Goal: Complete application form

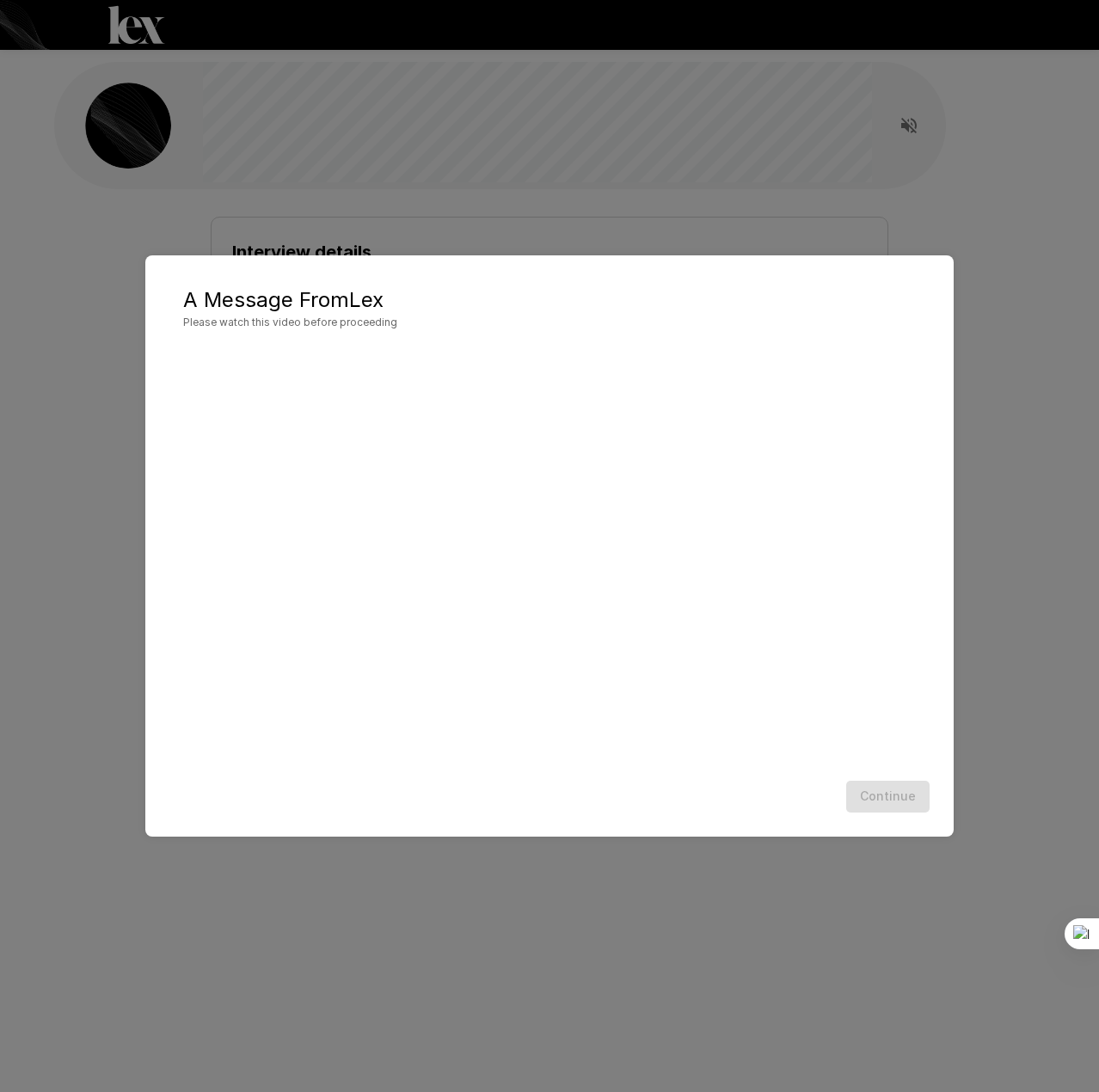
click at [973, 589] on div "A Message From [PERSON_NAME] Please watch this video before proceeding Continue" at bounding box center [549, 546] width 1099 height 1092
click at [901, 819] on div "A Message From [PERSON_NAME] Please watch this video before proceeding Continue" at bounding box center [549, 546] width 808 height 582
click at [767, 228] on div "A Message From [PERSON_NAME] Please watch this video before proceeding Continue" at bounding box center [549, 546] width 1099 height 1092
click at [766, 225] on div "A Message From [PERSON_NAME] Please watch this video before proceeding Continue" at bounding box center [549, 546] width 1099 height 1092
click at [898, 789] on button "Continue" at bounding box center [887, 796] width 83 height 32
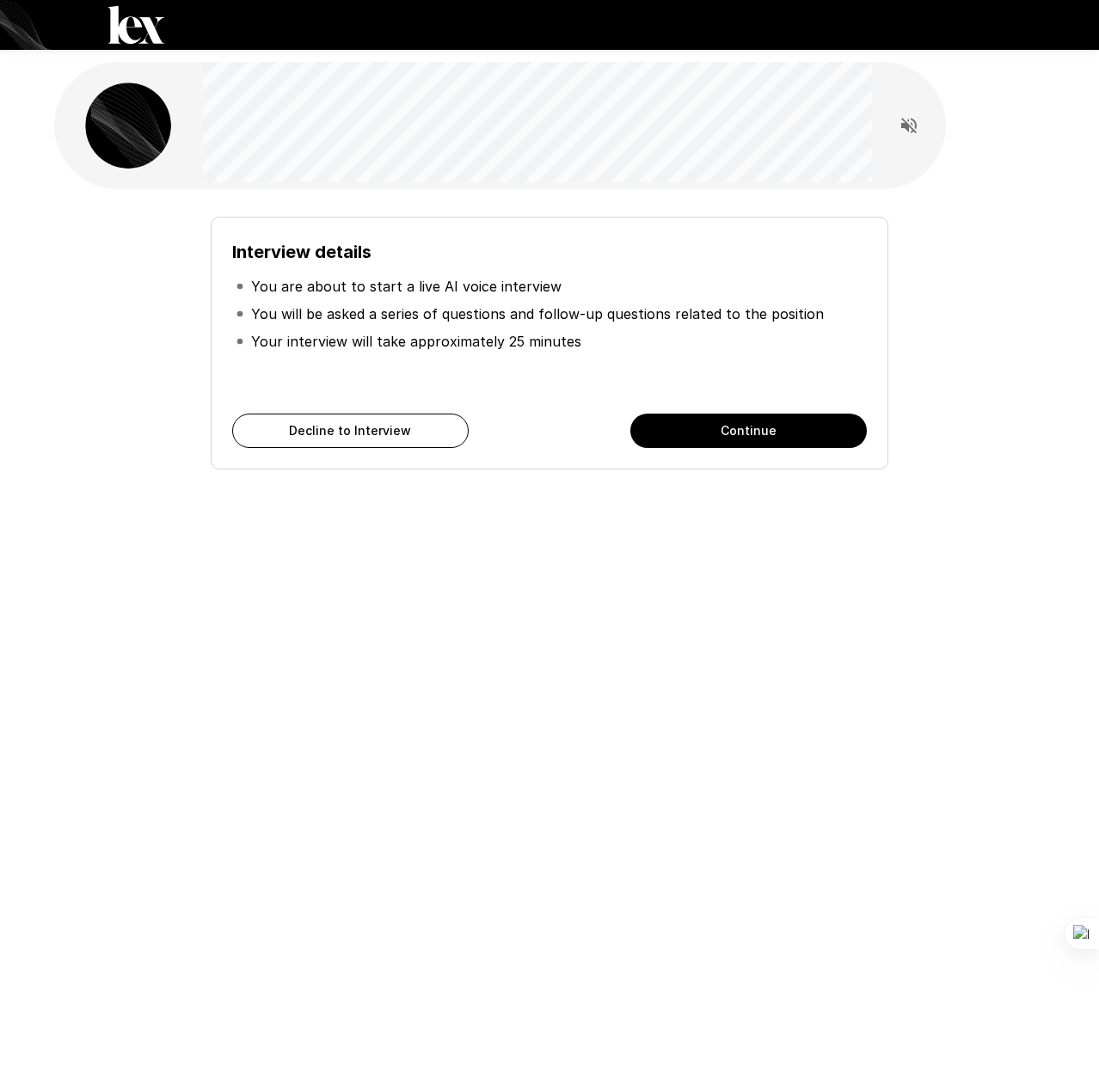
click at [743, 427] on button "Continue" at bounding box center [748, 430] width 237 height 34
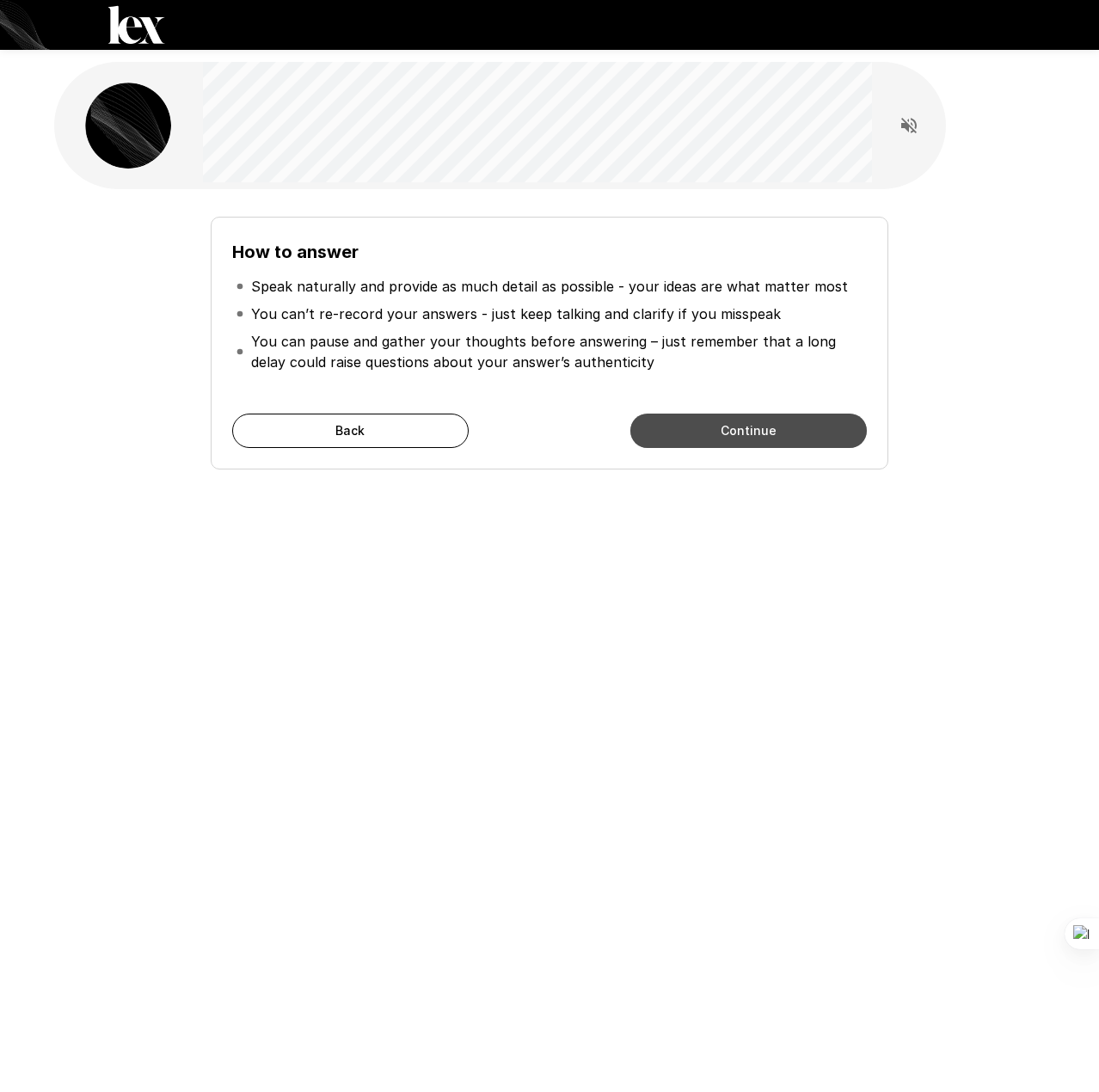
click at [743, 427] on button "Continue" at bounding box center [748, 430] width 237 height 34
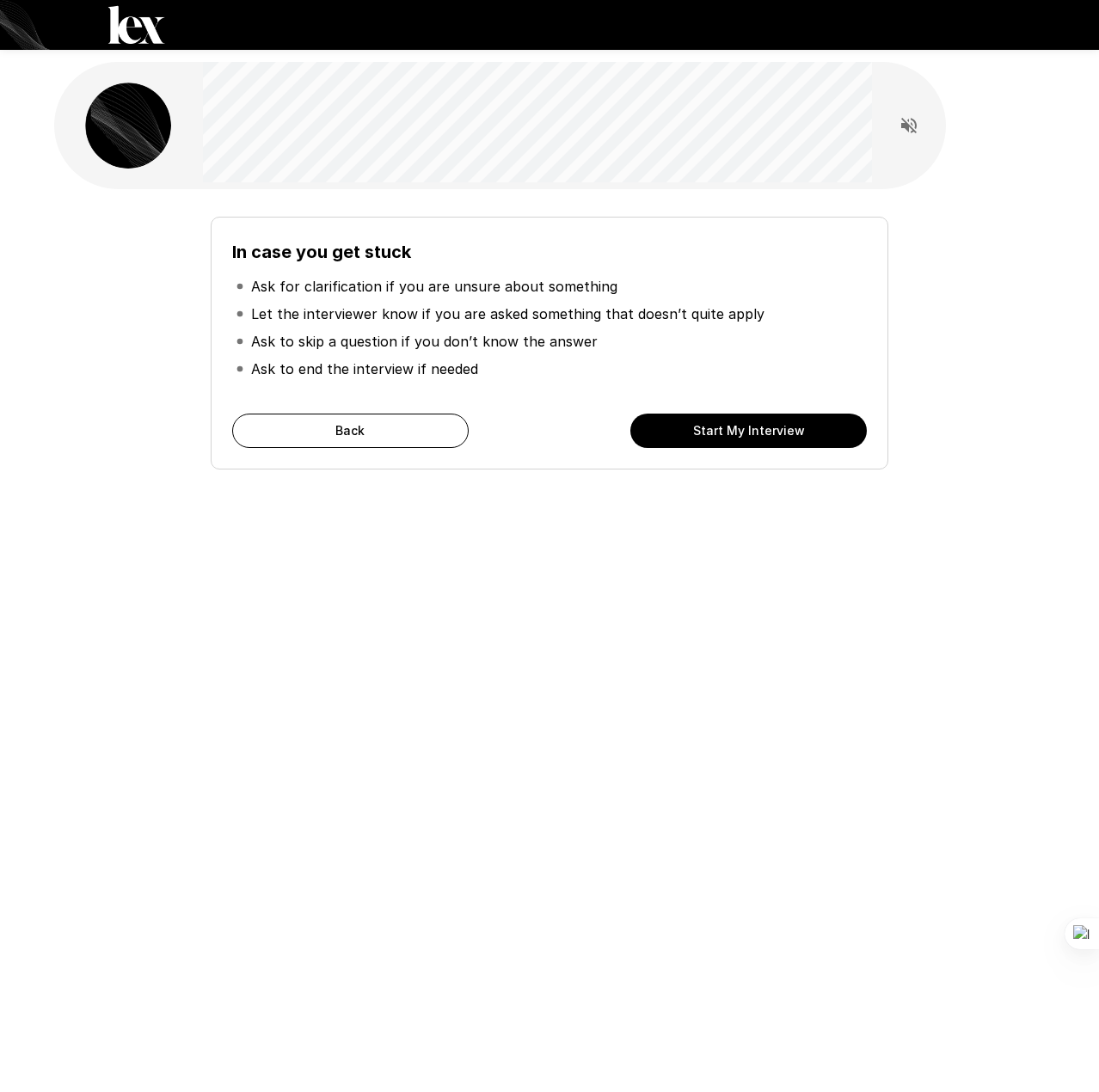
click at [743, 427] on button "Start My Interview" at bounding box center [748, 430] width 237 height 34
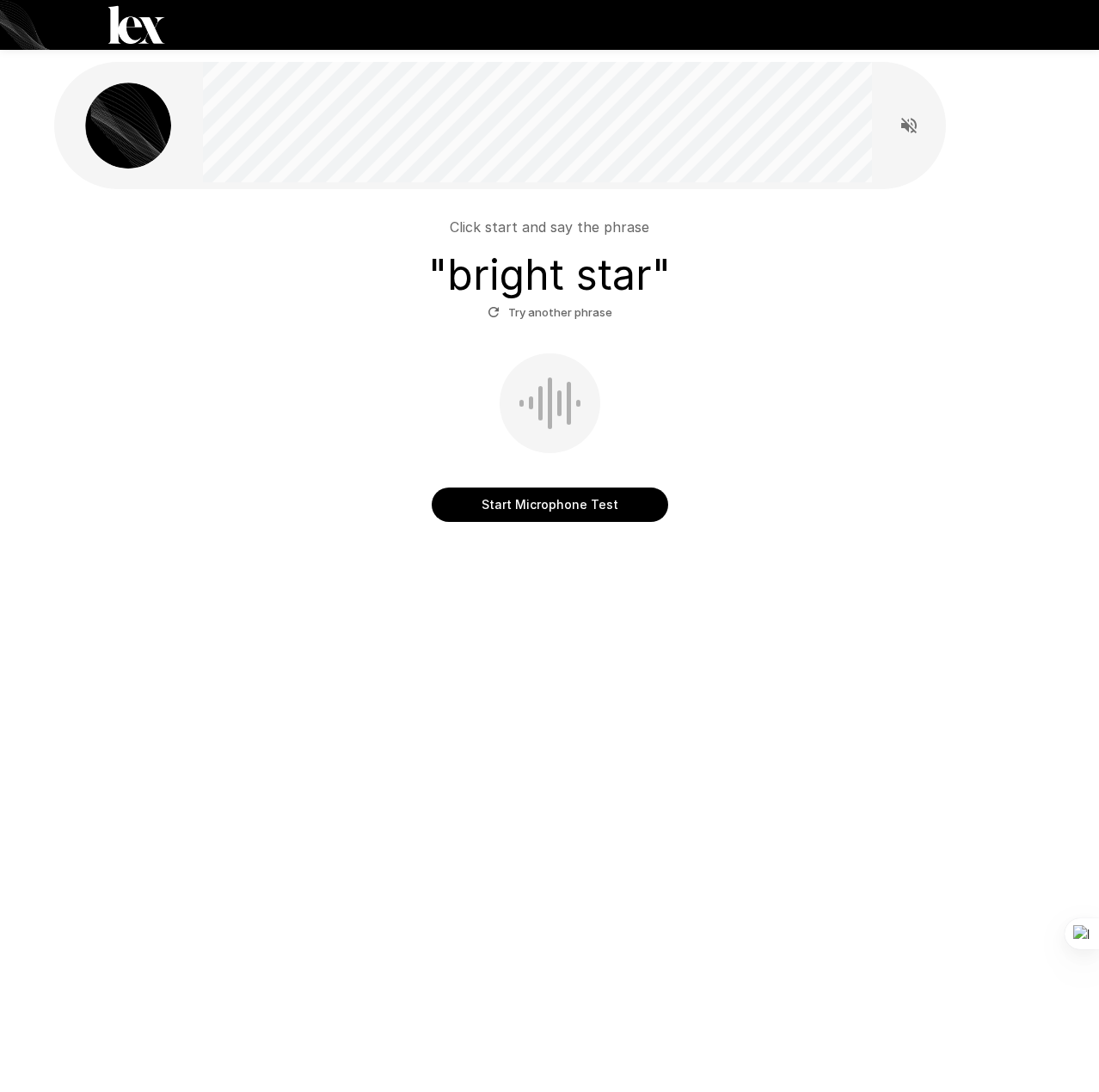
click at [601, 502] on button "Start Microphone Test" at bounding box center [550, 504] width 237 height 34
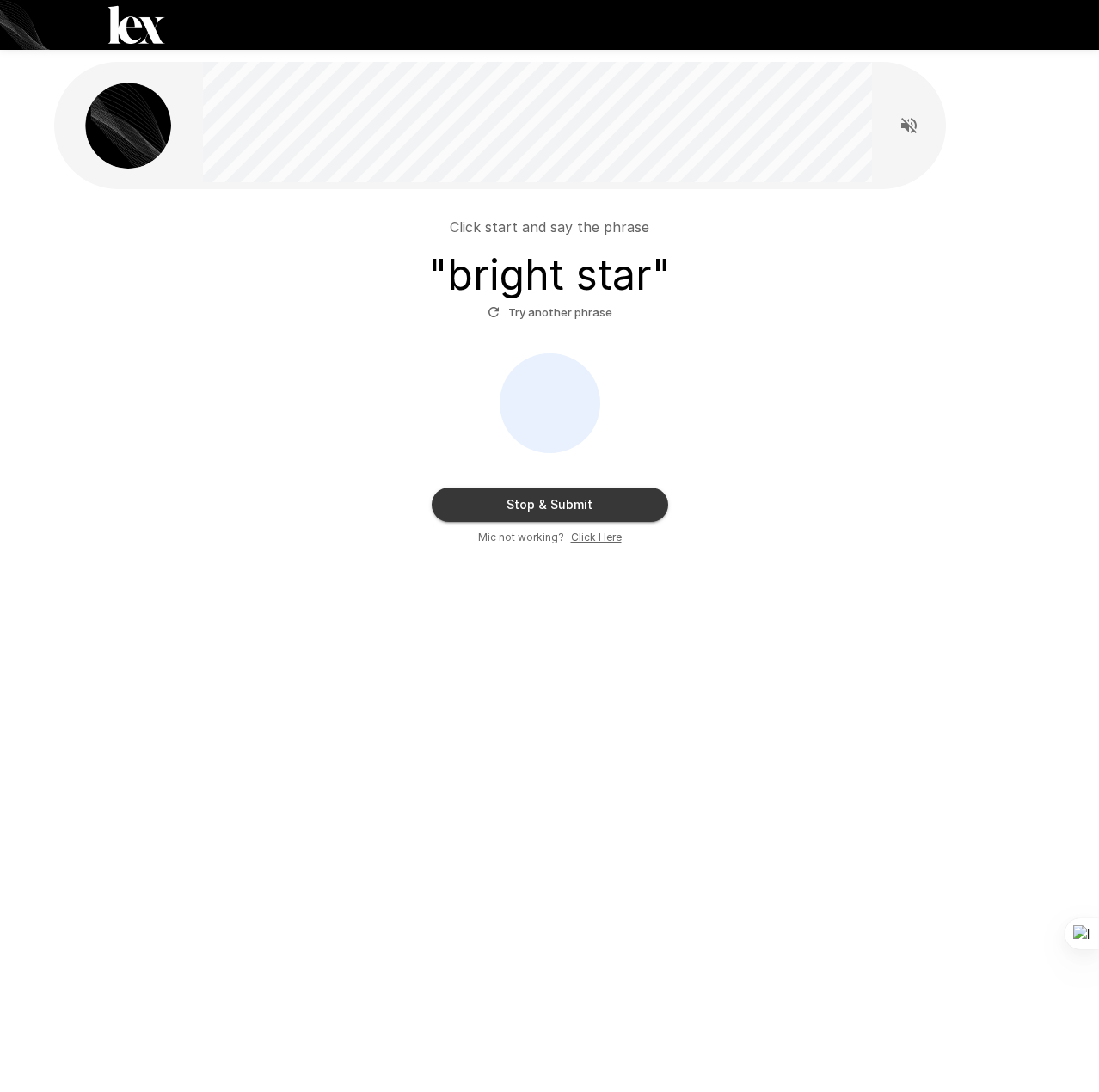
click at [652, 510] on button "Stop & Submit" at bounding box center [550, 504] width 237 height 34
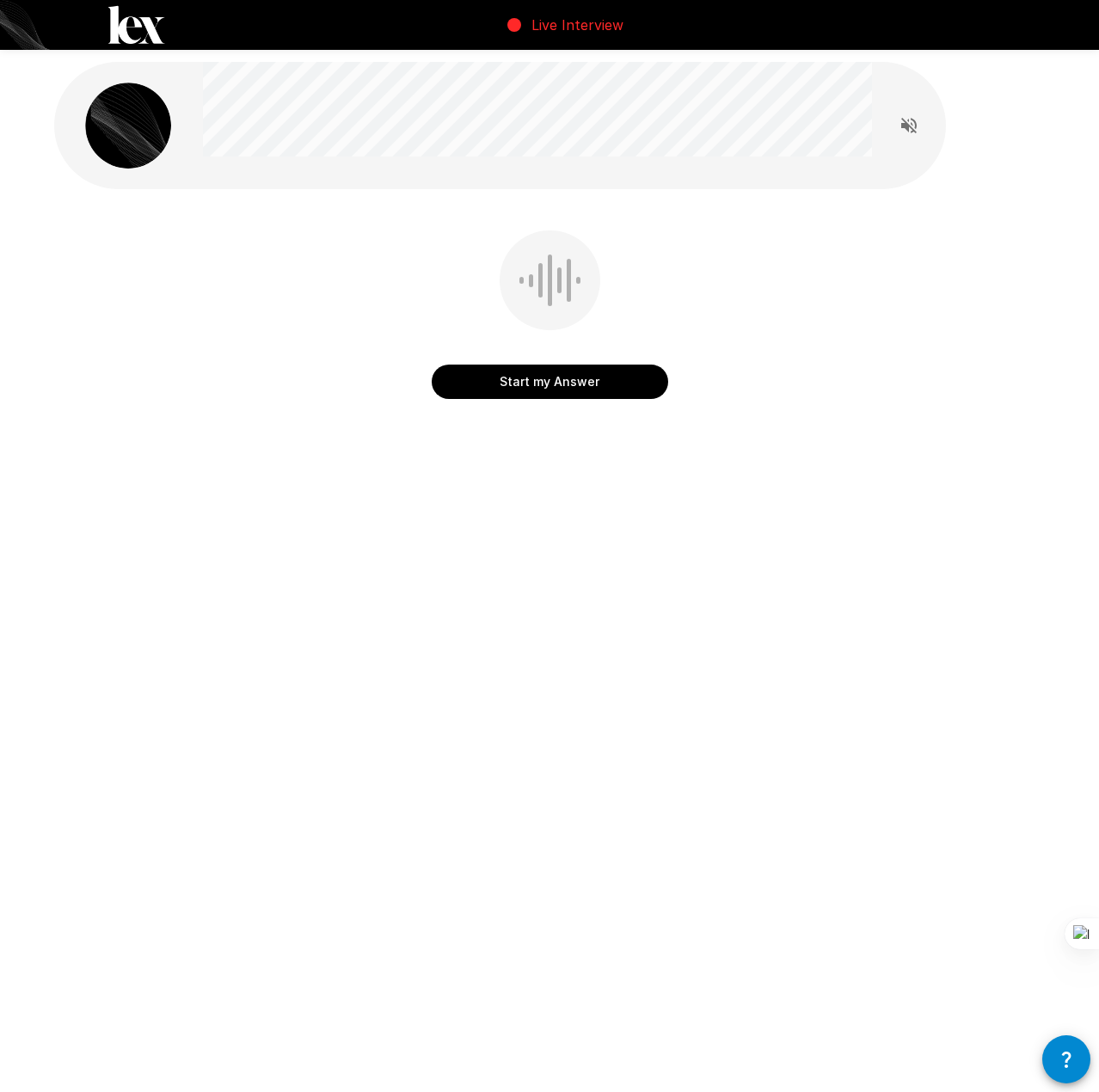
click at [600, 375] on button "Start my Answer" at bounding box center [550, 382] width 237 height 34
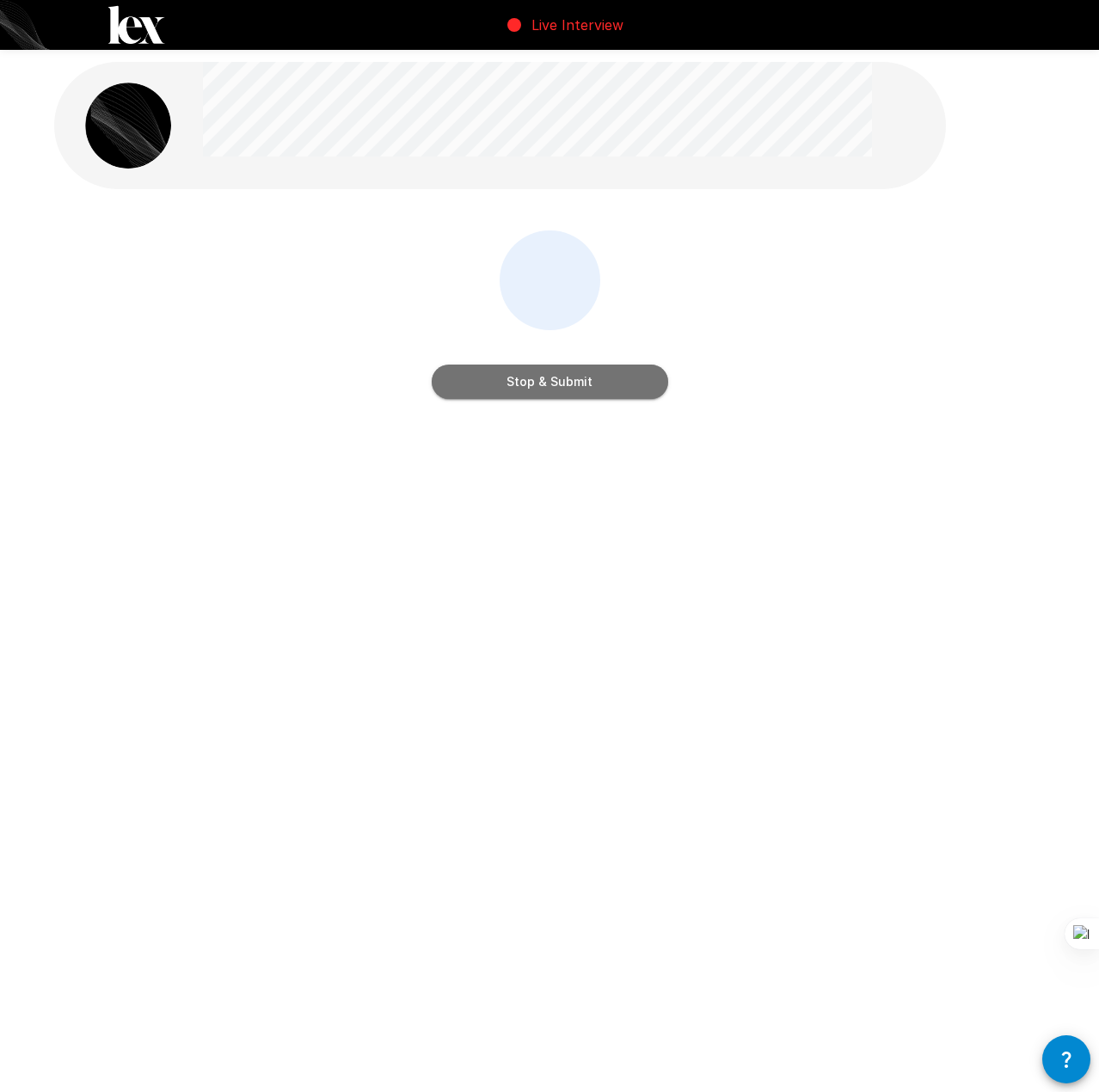
click at [642, 376] on button "Stop & Submit" at bounding box center [550, 382] width 237 height 34
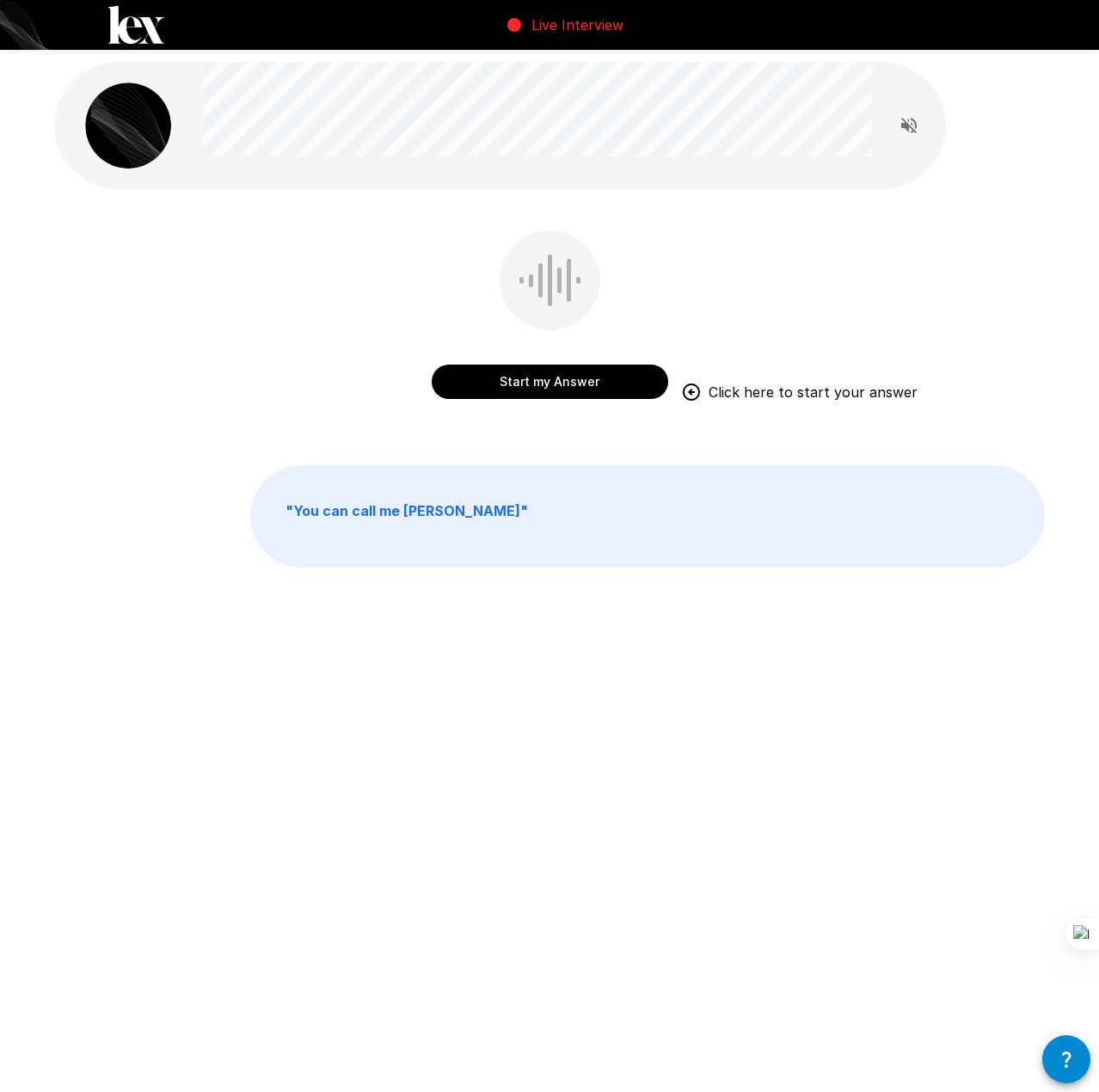
click at [572, 373] on button "Start my Answer" at bounding box center [550, 382] width 237 height 34
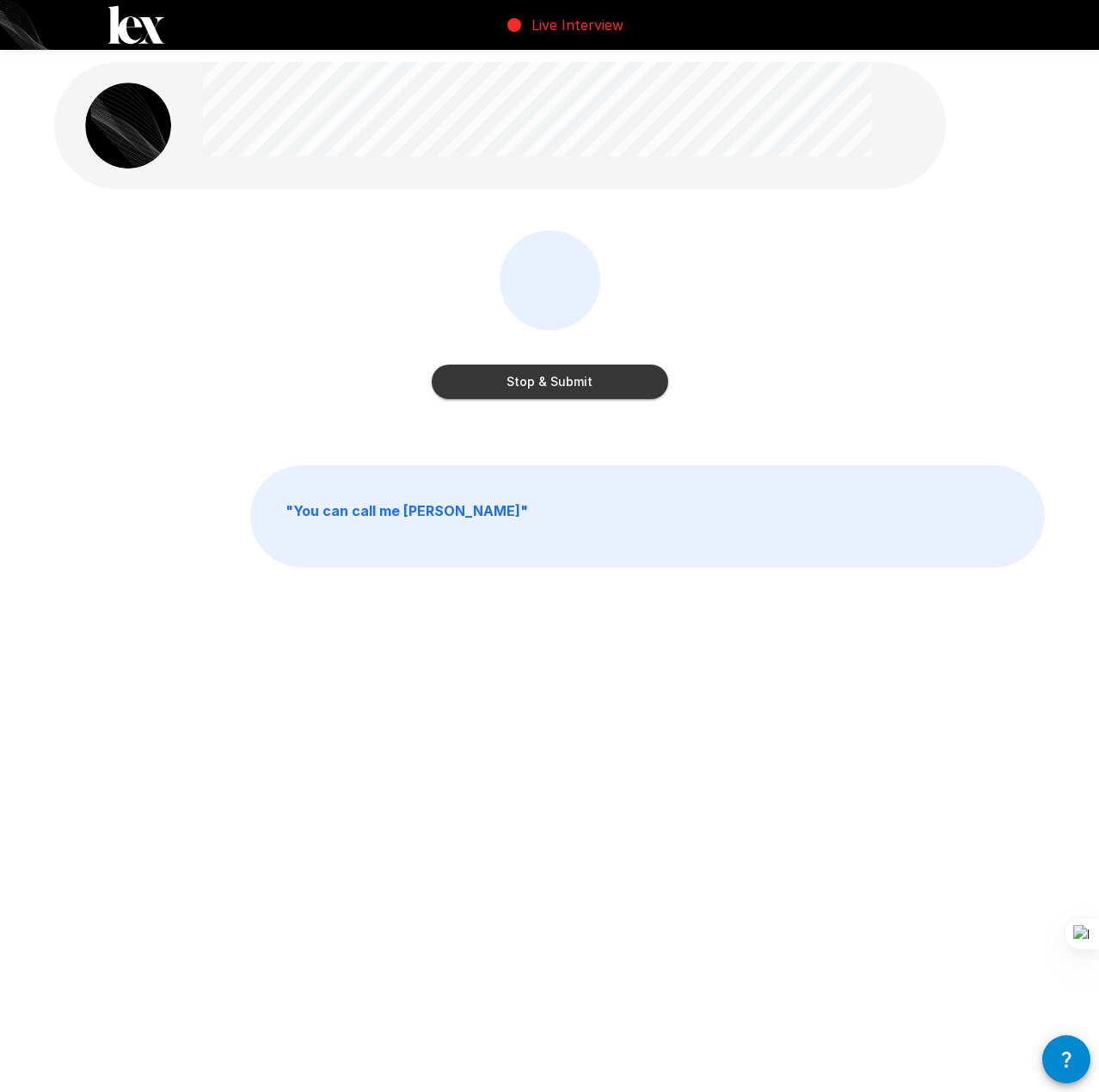
click at [627, 388] on button "Stop & Submit" at bounding box center [550, 382] width 237 height 34
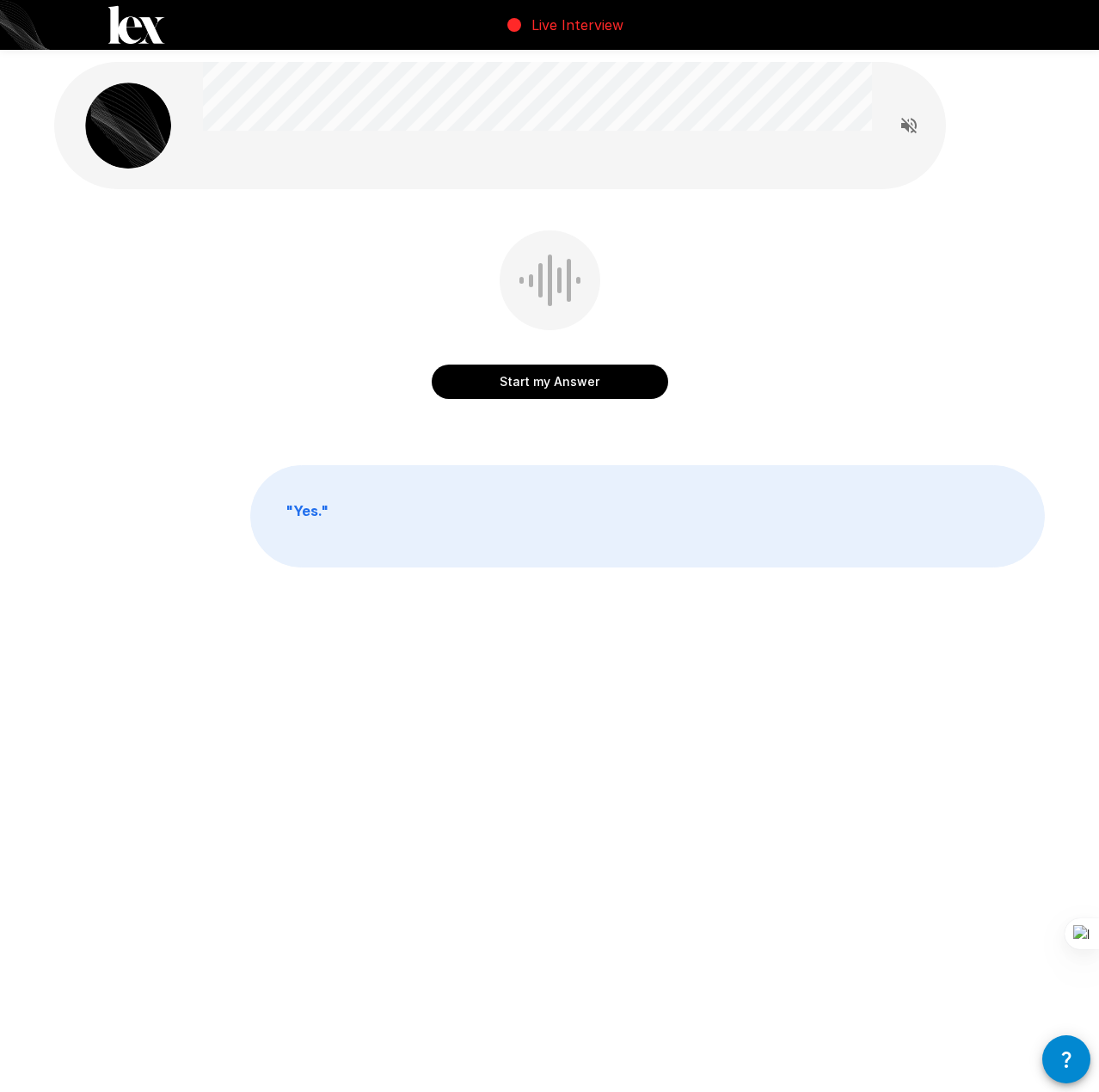
click at [634, 373] on button "Start my Answer" at bounding box center [550, 382] width 237 height 34
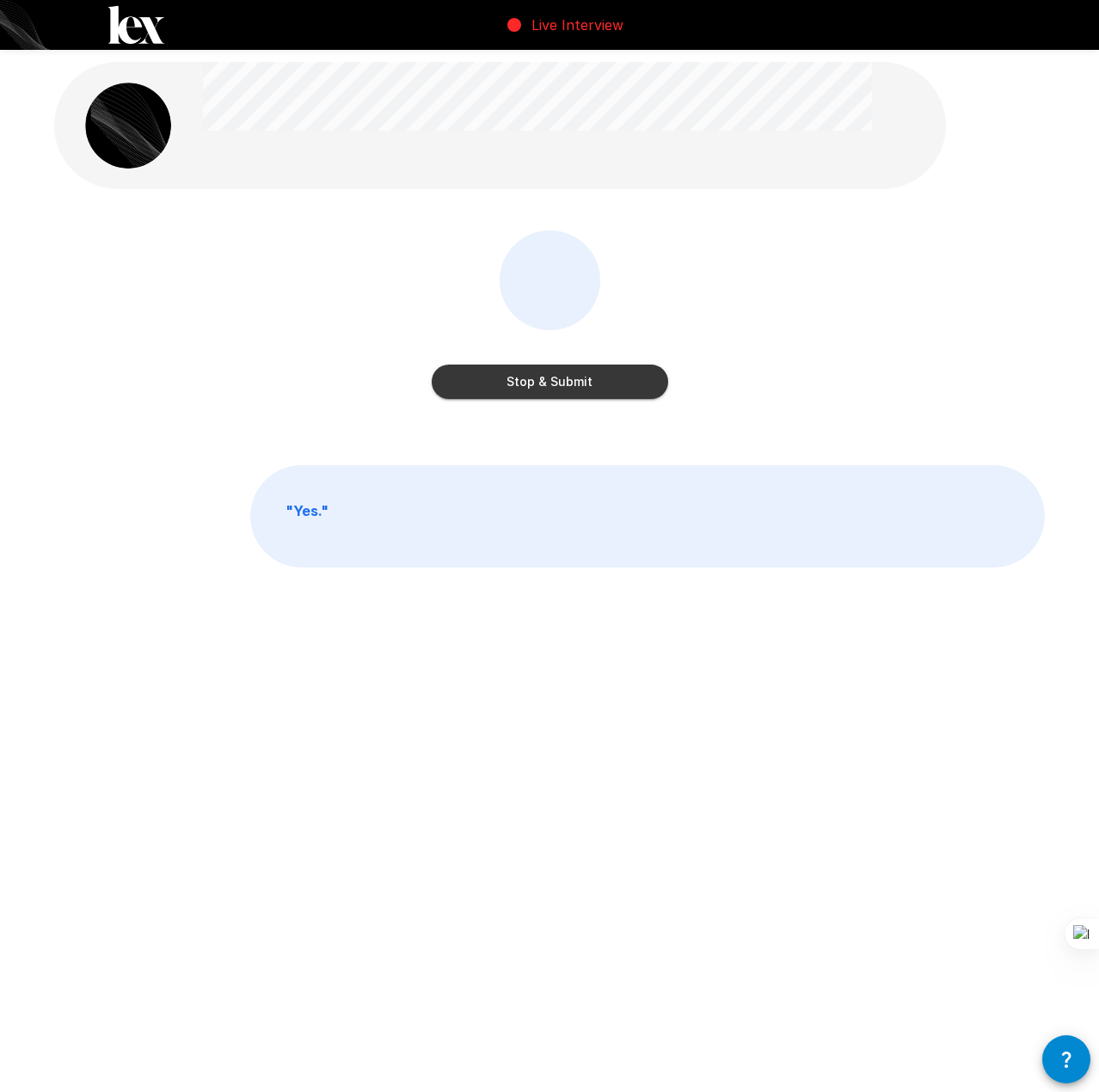
click at [621, 372] on button "Stop & Submit" at bounding box center [550, 382] width 237 height 34
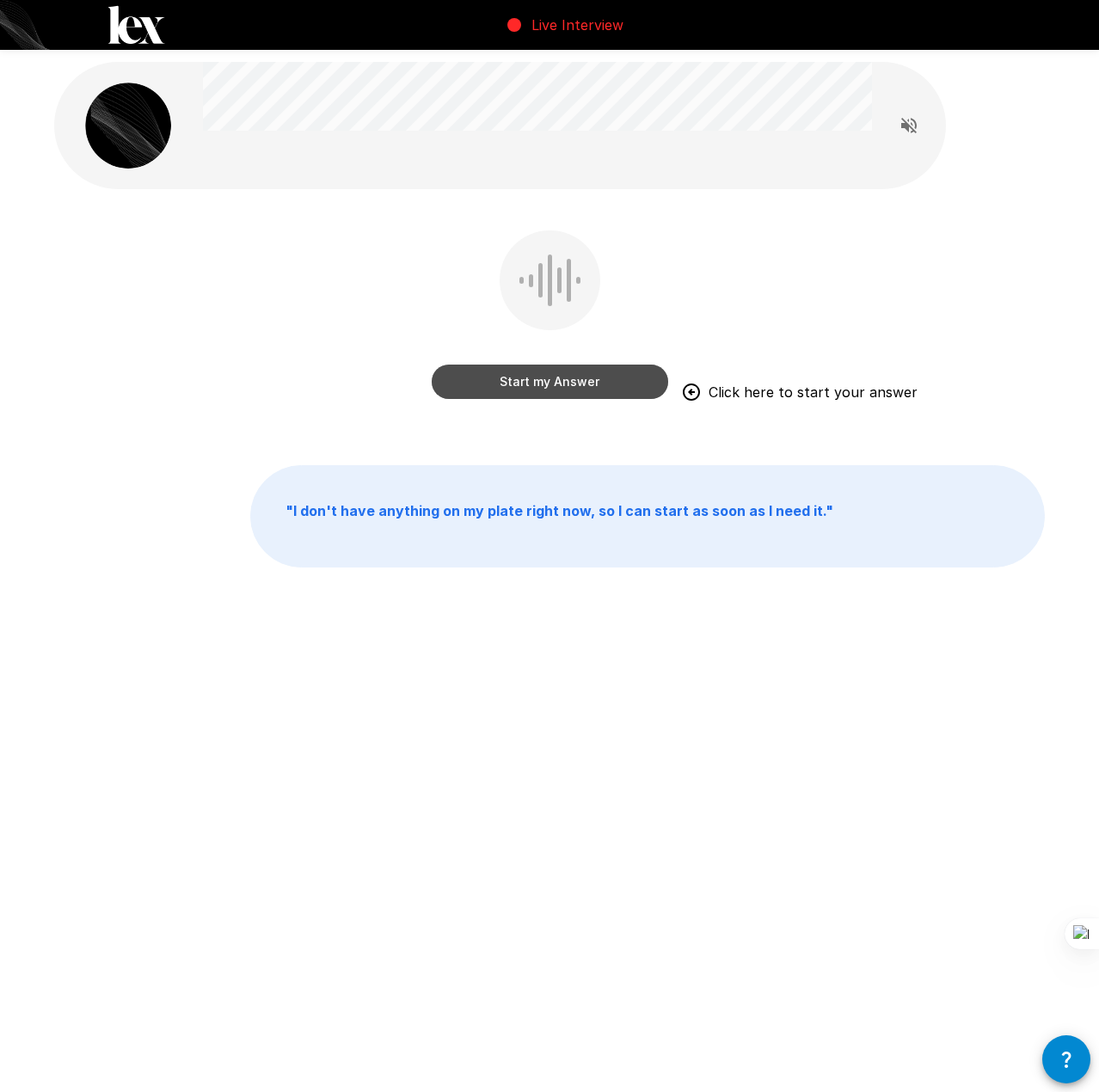
click at [602, 373] on button "Start my Answer" at bounding box center [550, 382] width 237 height 34
click at [627, 390] on button "Start my Answer" at bounding box center [550, 382] width 237 height 34
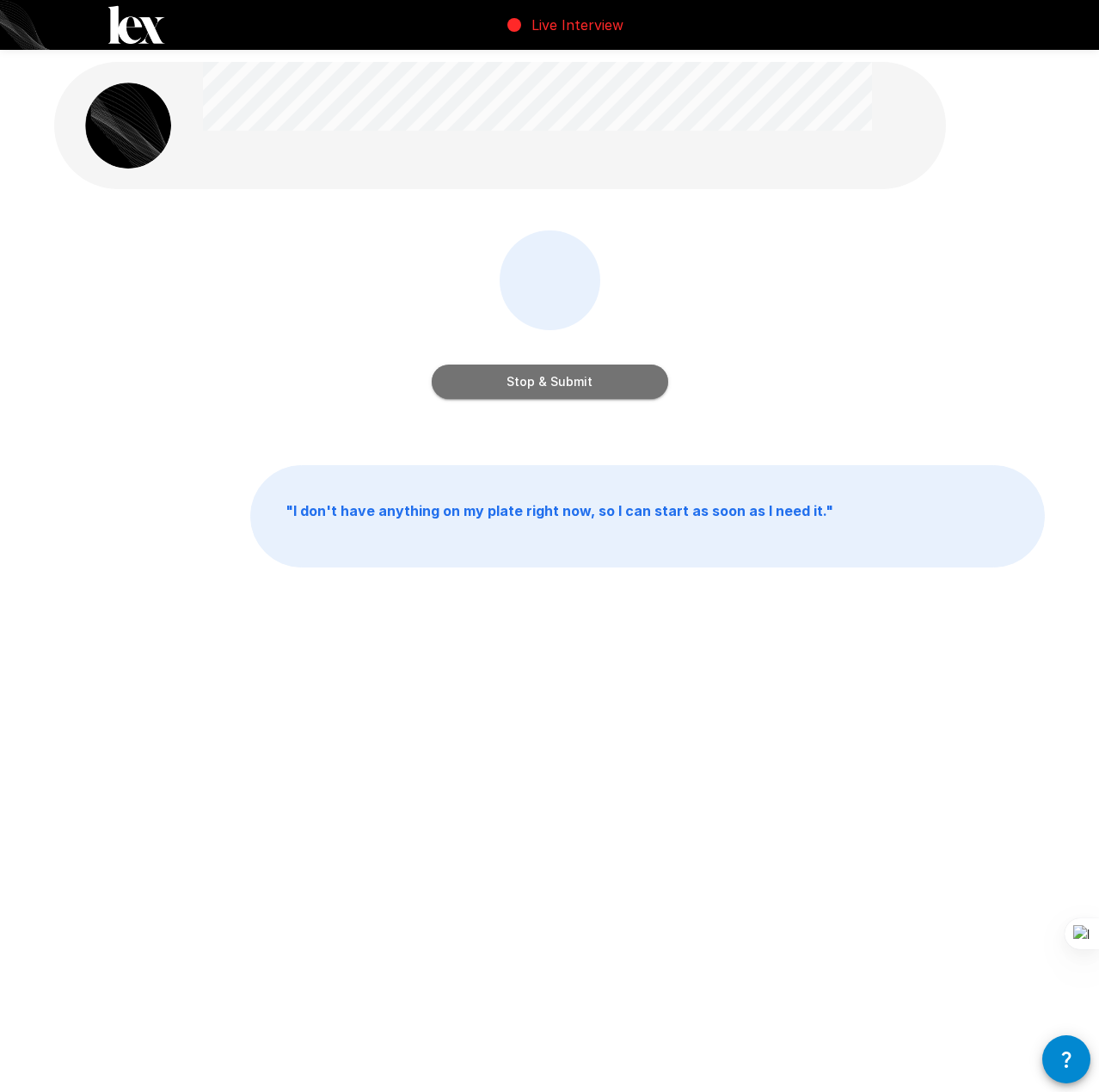
click at [614, 378] on button "Stop & Submit" at bounding box center [550, 382] width 237 height 34
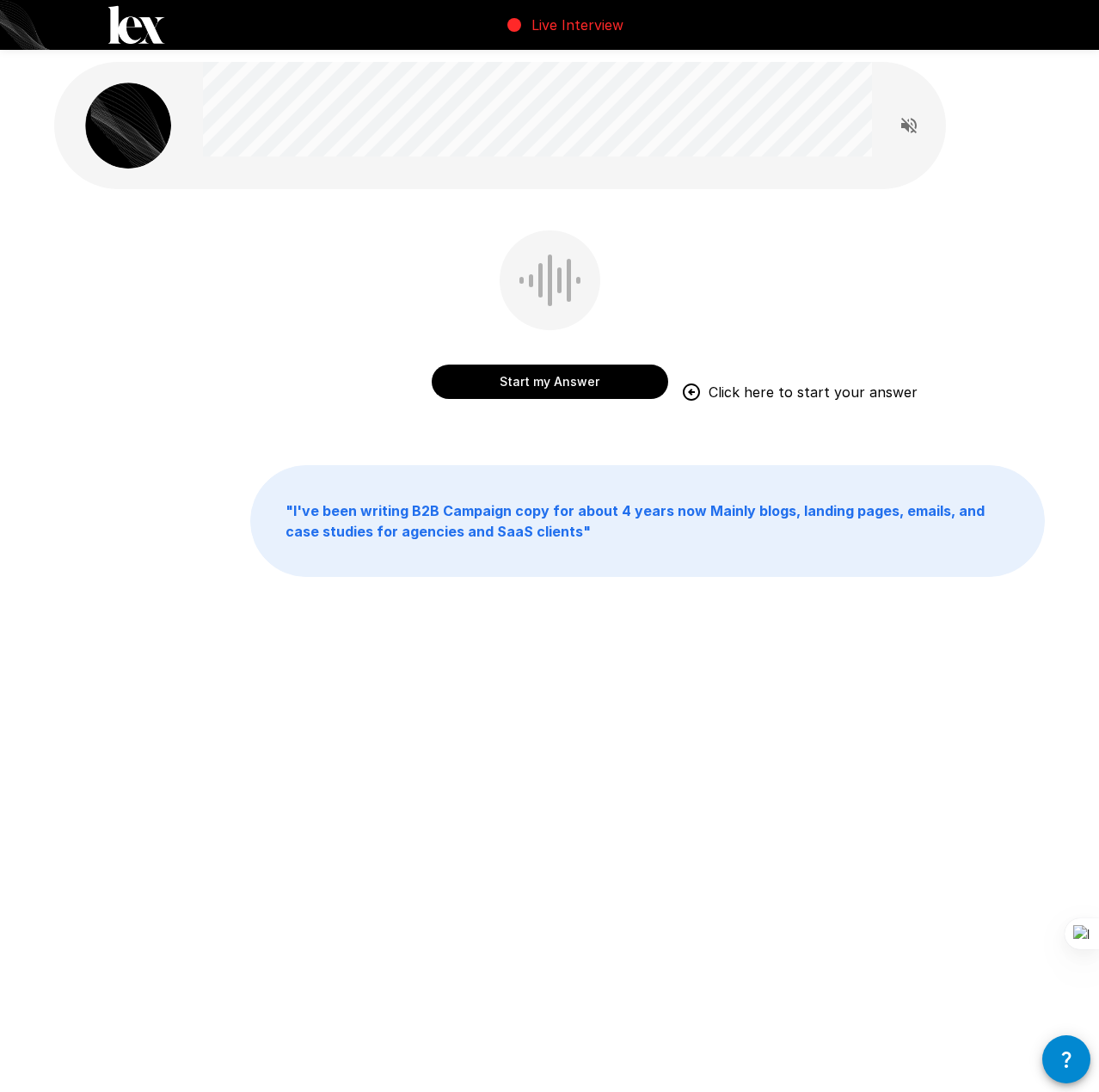
click at [606, 387] on button "Start my Answer" at bounding box center [550, 382] width 237 height 34
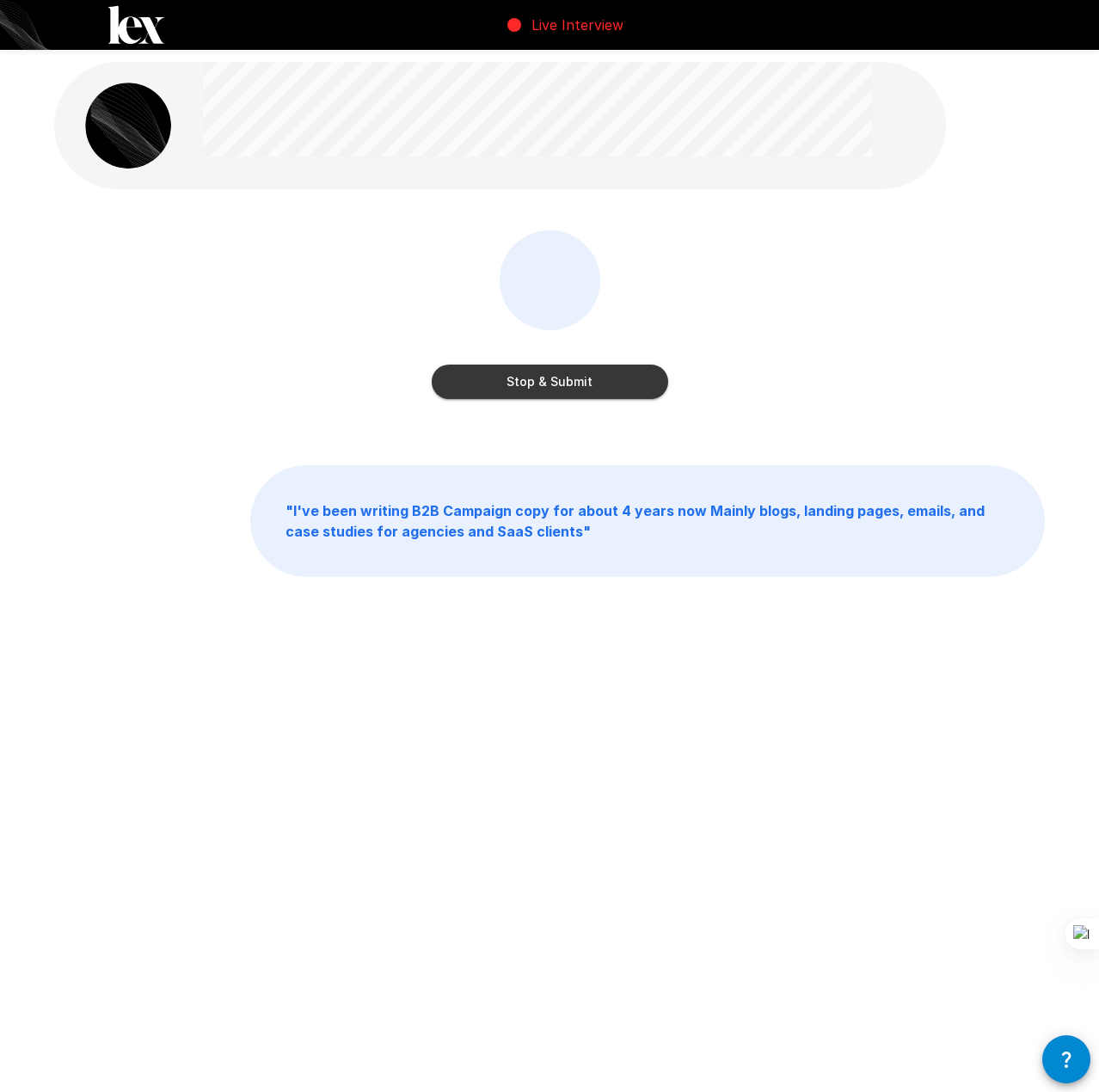
click at [602, 389] on button "Stop & Submit" at bounding box center [550, 382] width 237 height 34
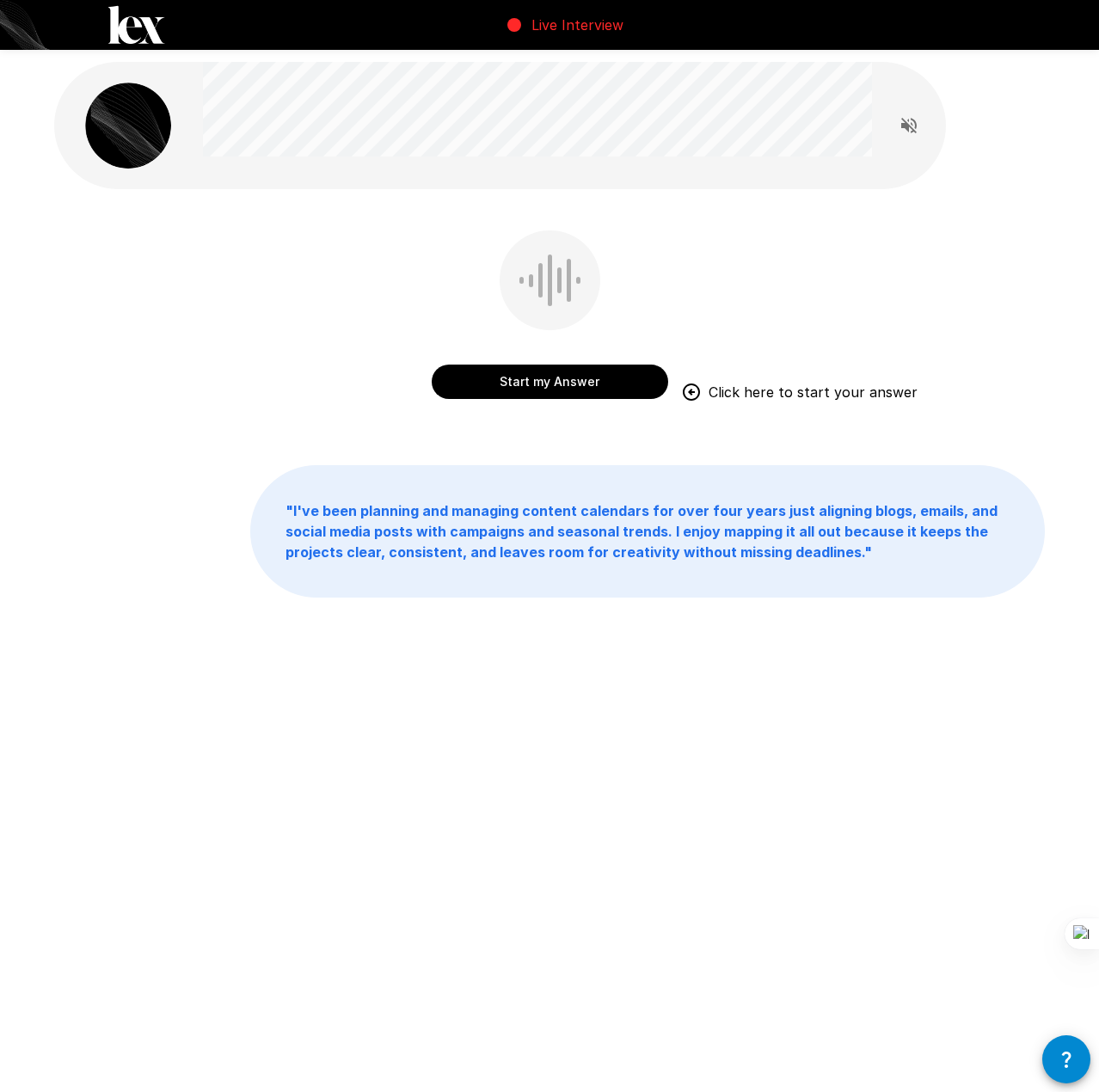
click at [573, 375] on button "Start my Answer" at bounding box center [550, 382] width 237 height 34
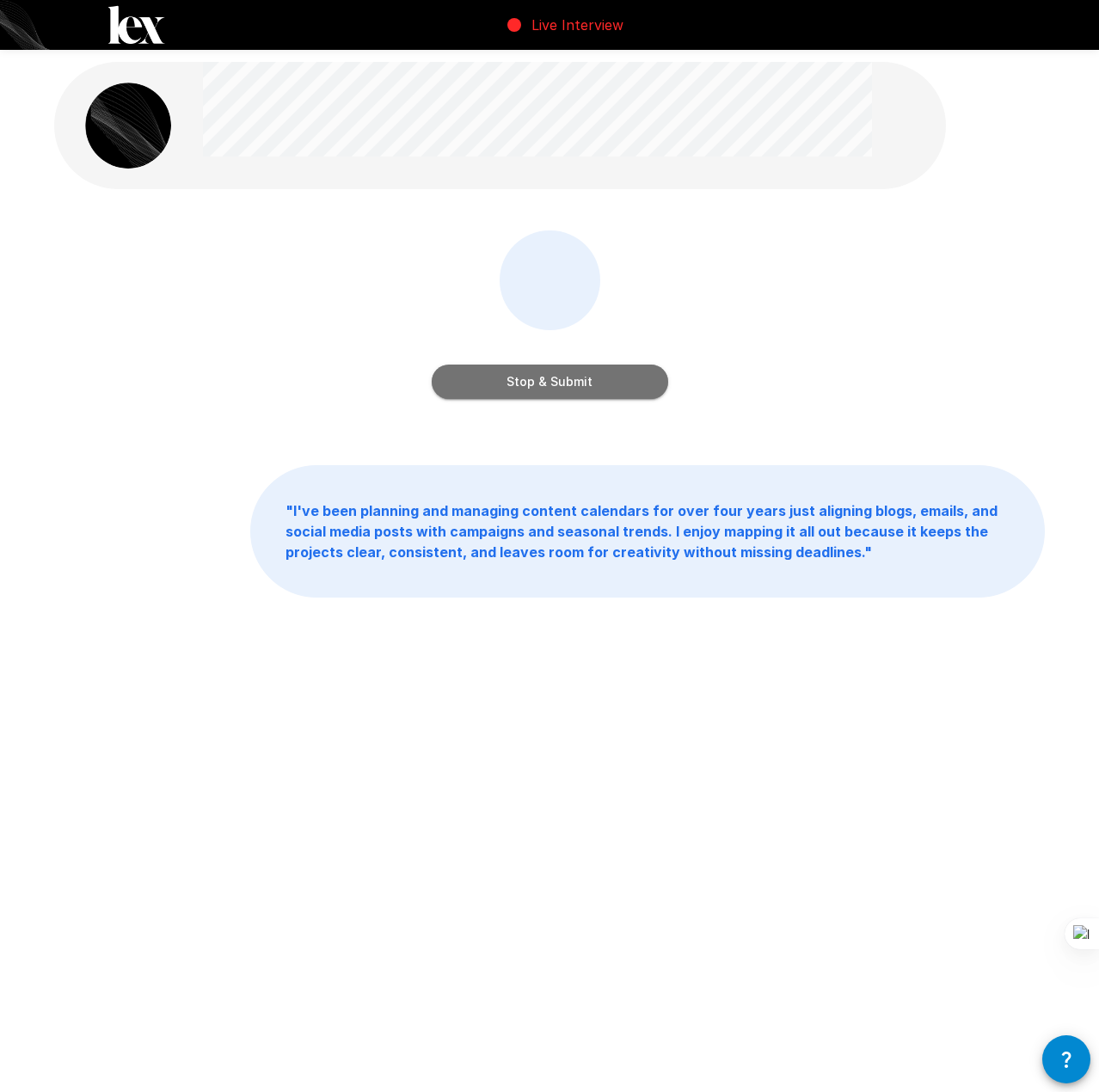
click at [601, 381] on button "Stop & Submit" at bounding box center [550, 382] width 237 height 34
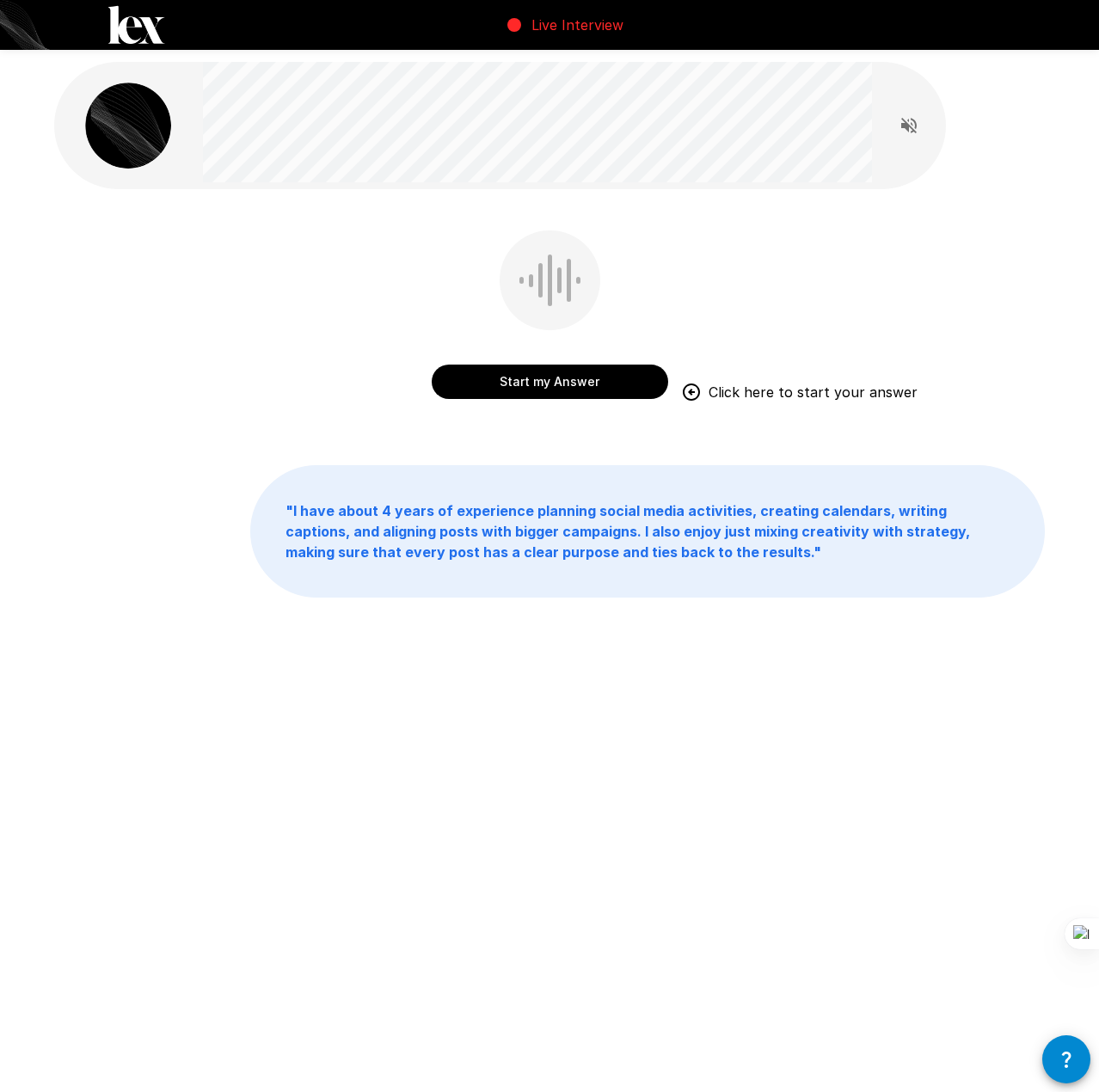
click at [606, 382] on button "Start my Answer" at bounding box center [550, 382] width 237 height 34
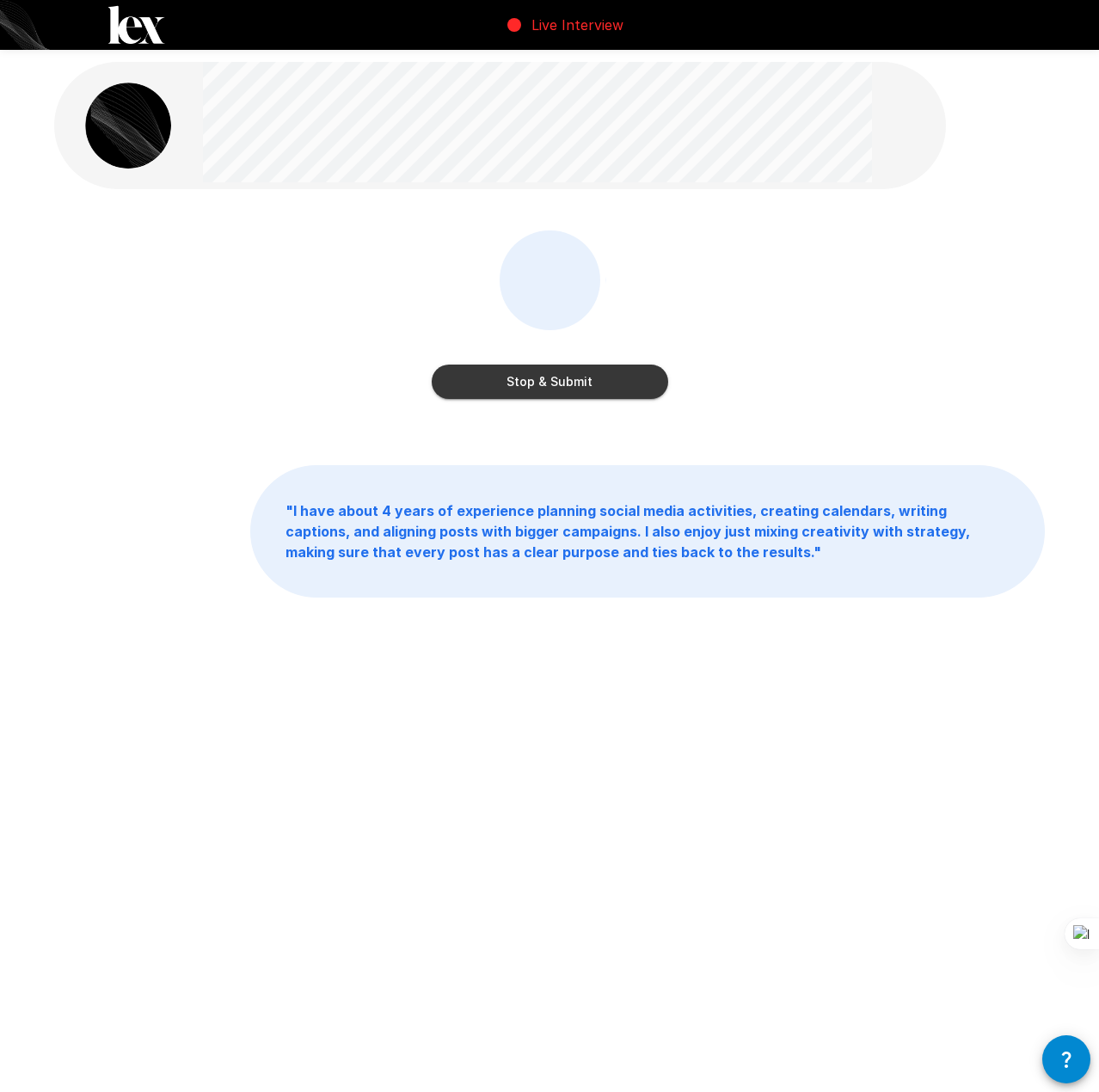
click at [533, 377] on button "Stop & Submit" at bounding box center [550, 382] width 237 height 34
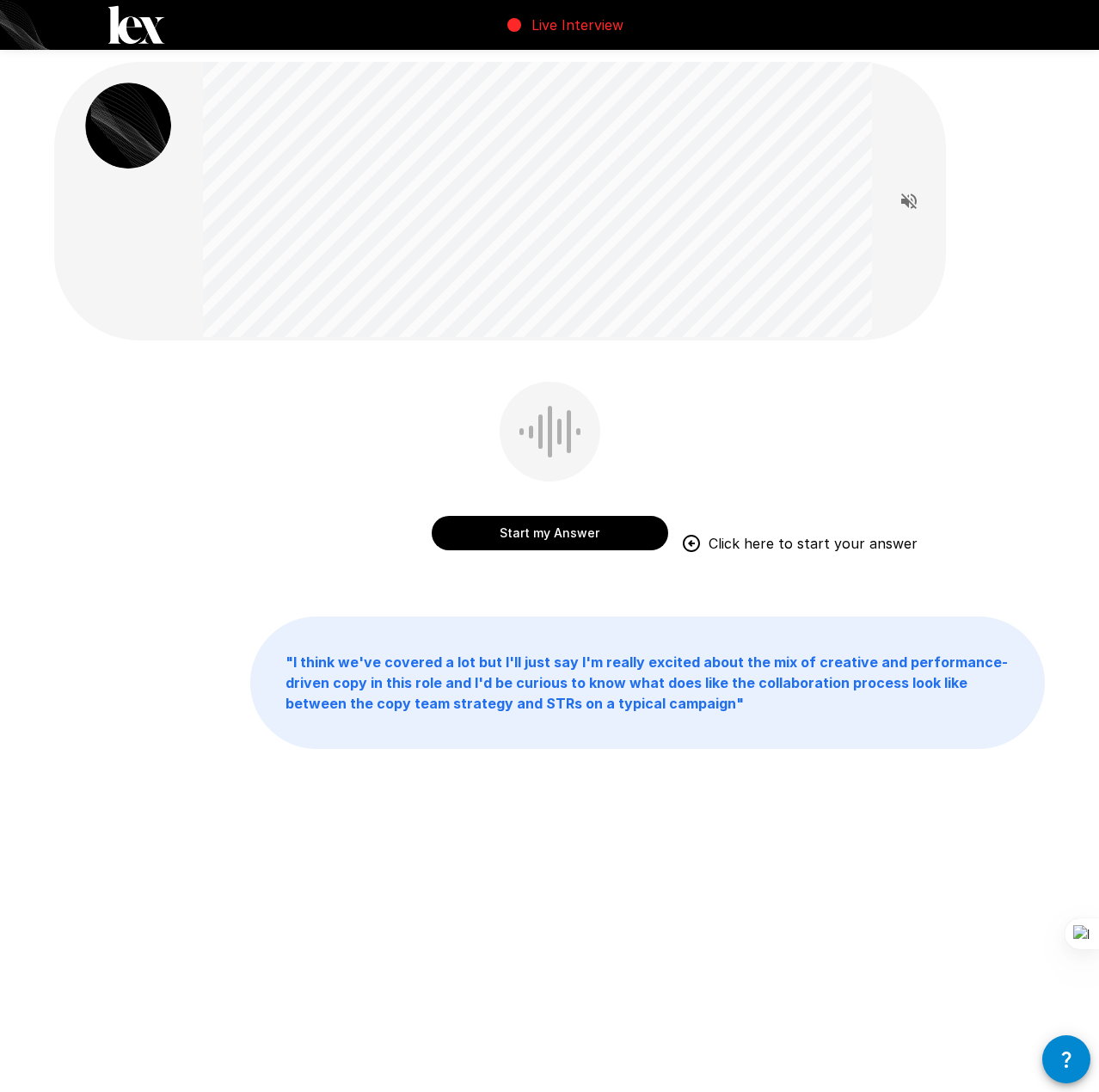
click at [622, 525] on button "Start my Answer" at bounding box center [550, 532] width 237 height 34
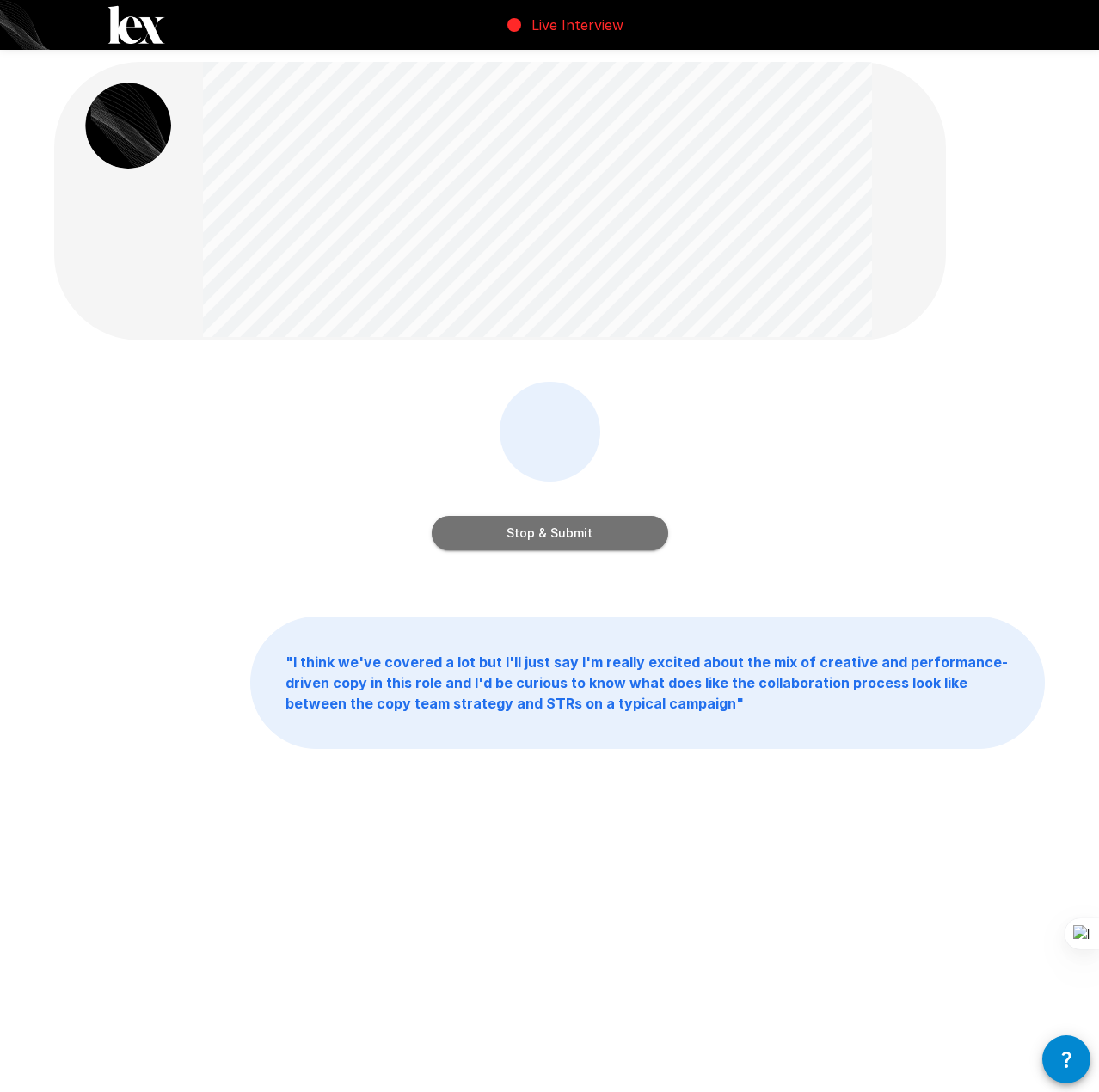
click at [618, 527] on button "Stop & Submit" at bounding box center [550, 532] width 237 height 34
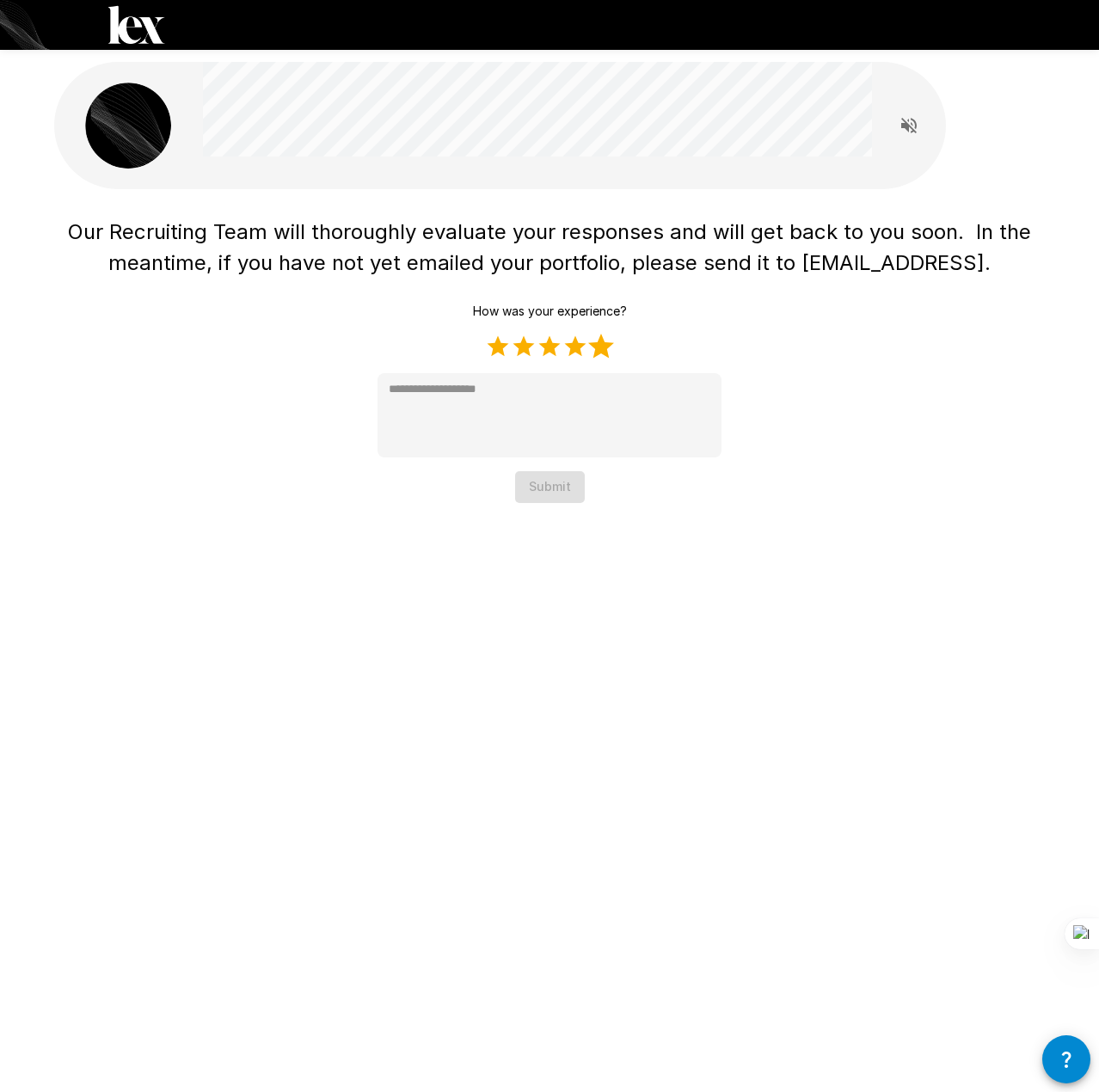
click at [593, 357] on label "5 Stars" at bounding box center [600, 346] width 25 height 25
type textarea "*"
click at [552, 491] on button "Submit" at bounding box center [549, 487] width 69 height 32
